Goal: Task Accomplishment & Management: Manage account settings

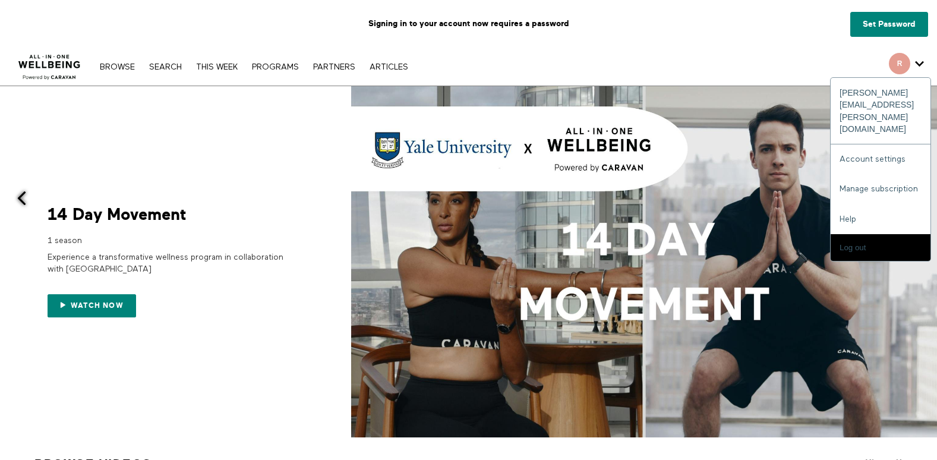
click at [902, 67] on span "Secondary" at bounding box center [899, 63] width 21 height 21
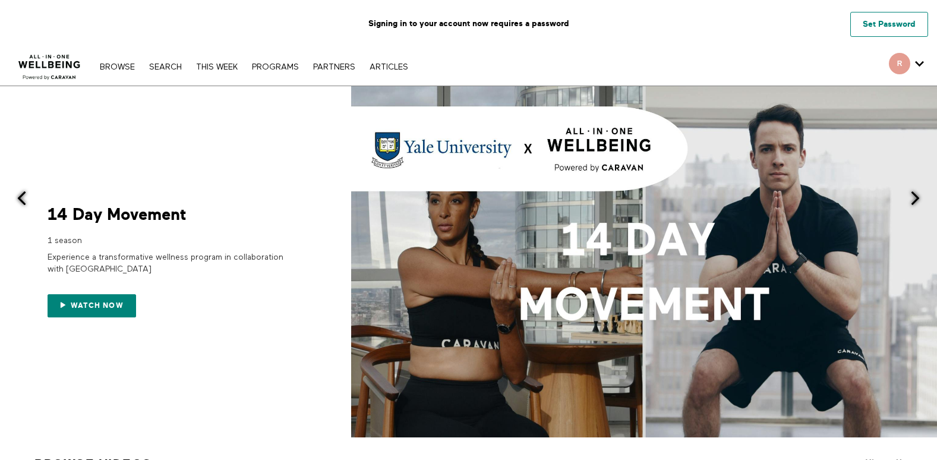
click at [874, 32] on link "Set Password" at bounding box center [889, 24] width 78 height 25
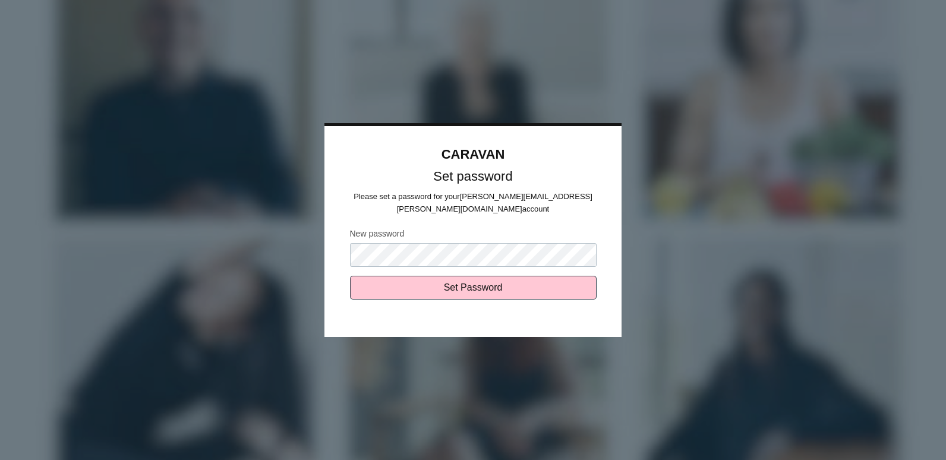
click at [350, 276] on input "Set Password" at bounding box center [473, 288] width 247 height 24
type input "Sending..."
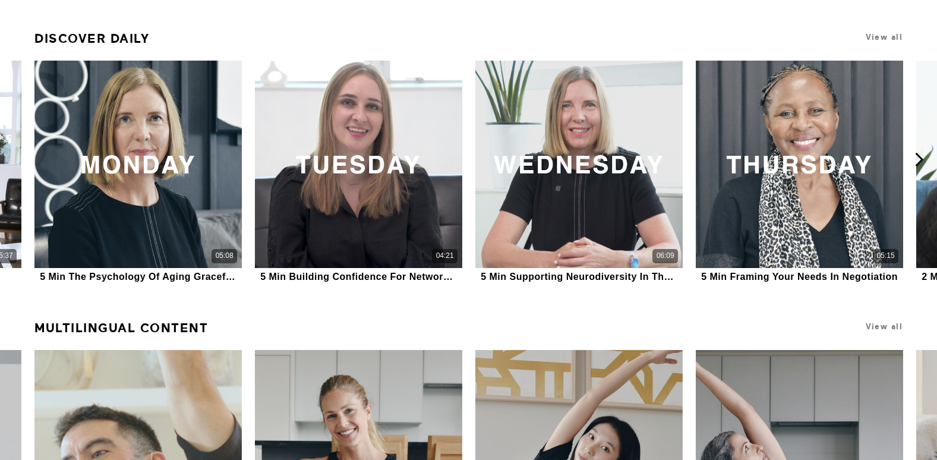
scroll to position [773, 0]
